Goal: Navigation & Orientation: Find specific page/section

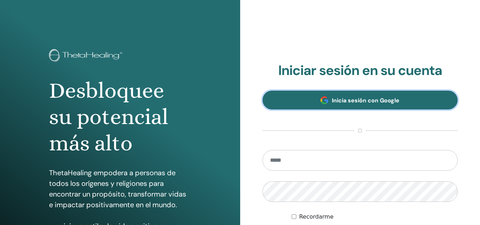
click at [360, 98] on span "Inicia sesión con Google" at bounding box center [365, 100] width 67 height 7
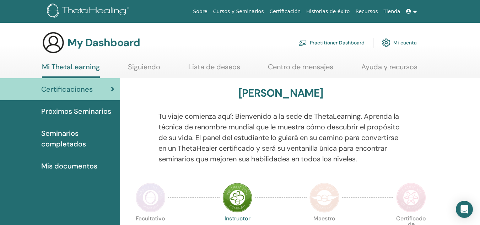
click at [57, 67] on link "Mi ThetaLearning" at bounding box center [71, 70] width 58 height 16
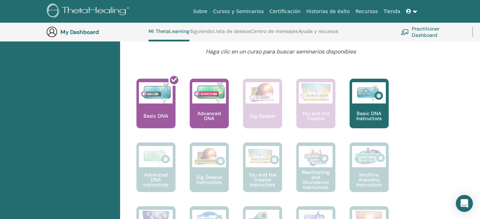
scroll to position [196, 0]
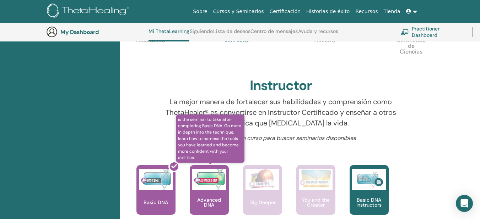
click at [213, 180] on img at bounding box center [209, 179] width 34 height 21
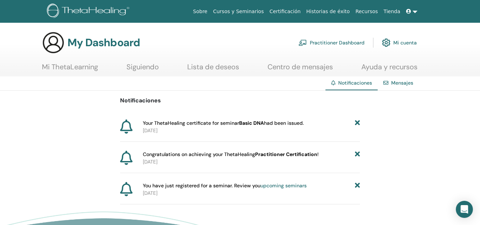
click at [194, 131] on p "[DATE]" at bounding box center [251, 130] width 217 height 7
click at [62, 64] on link "Mi ThetaLearning" at bounding box center [70, 69] width 56 height 14
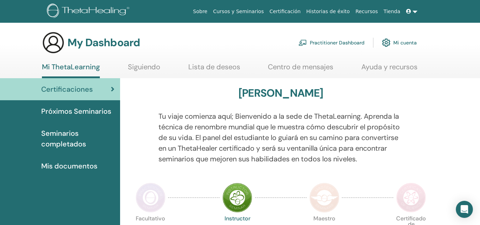
click at [400, 40] on link "Mi cuenta" at bounding box center [399, 43] width 35 height 16
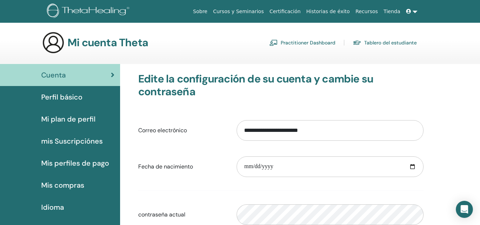
click at [400, 40] on link "Tablero del estudiante" at bounding box center [385, 42] width 64 height 11
